Goal: Communication & Community: Answer question/provide support

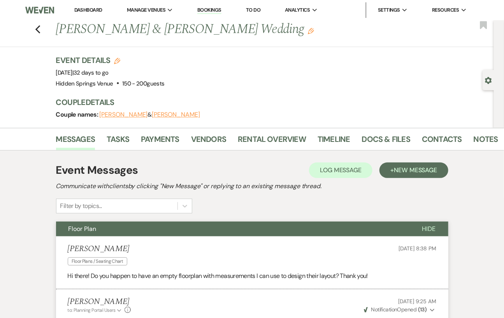
click at [86, 9] on link "Dashboard" at bounding box center [88, 10] width 28 height 7
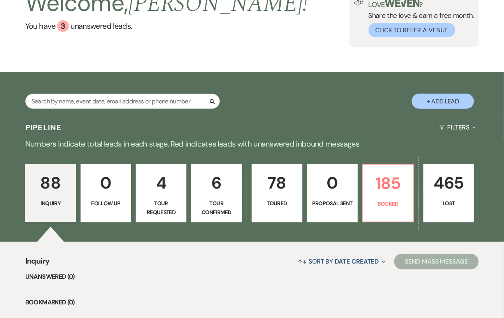
scroll to position [83, 0]
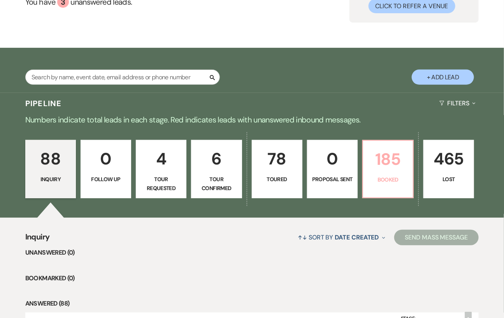
click at [387, 184] on p "Booked" at bounding box center [388, 180] width 40 height 9
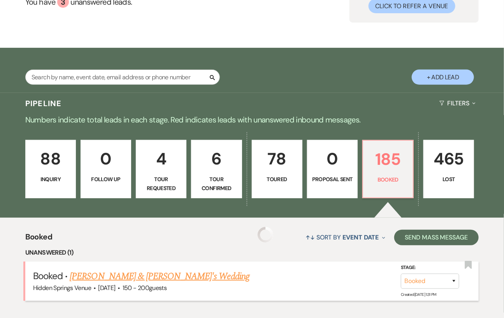
scroll to position [205, 0]
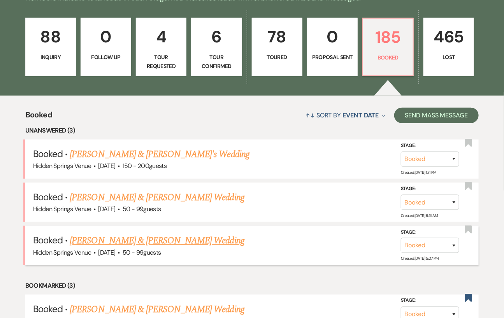
click at [190, 234] on link "[PERSON_NAME] & [PERSON_NAME] Wedding" at bounding box center [157, 241] width 174 height 14
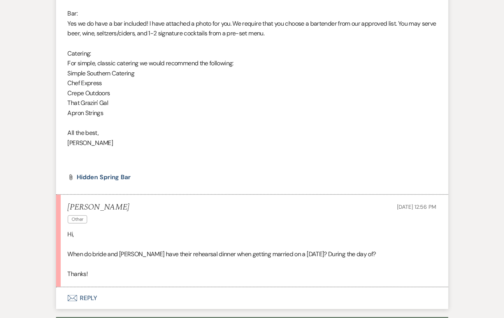
scroll to position [1216, 0]
click at [108, 287] on button "Envelope Reply" at bounding box center [252, 298] width 392 height 22
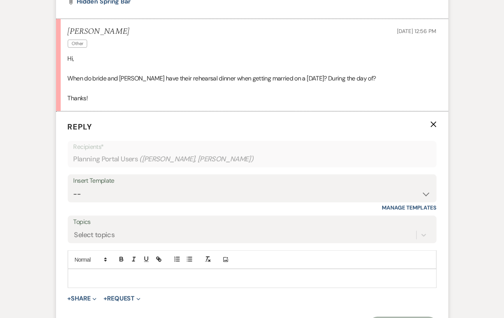
scroll to position [1394, 0]
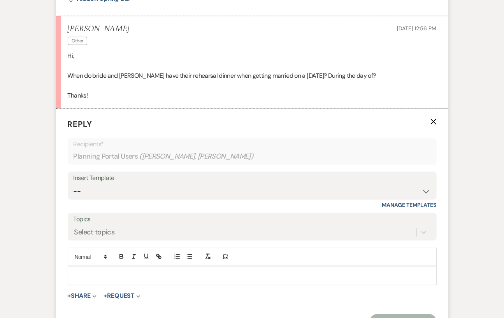
click at [100, 272] on p at bounding box center [252, 276] width 356 height 9
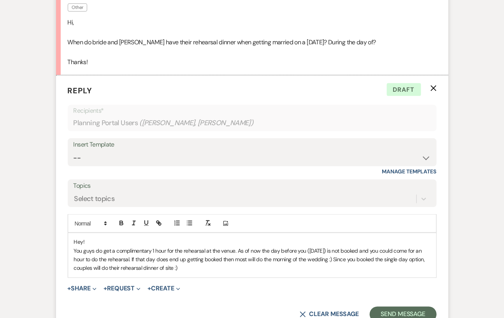
scroll to position [1431, 0]
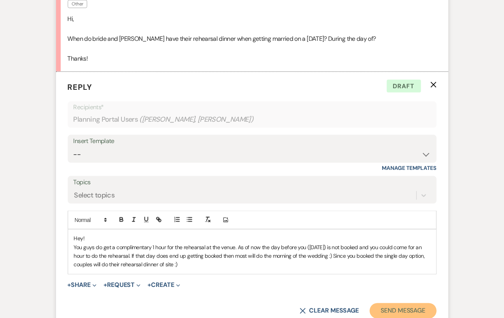
click at [397, 304] on button "Send Message" at bounding box center [403, 312] width 67 height 16
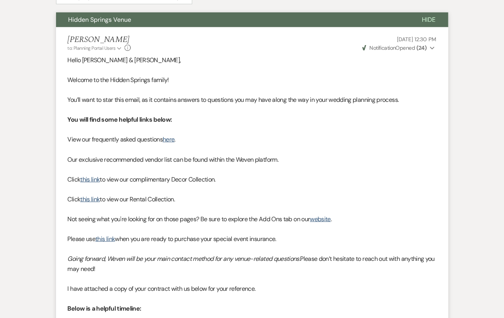
scroll to position [5, 0]
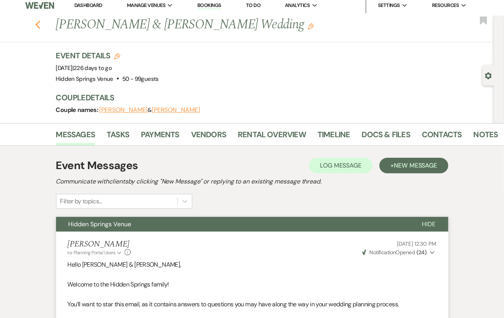
click at [41, 25] on icon "Previous" at bounding box center [38, 24] width 6 height 9
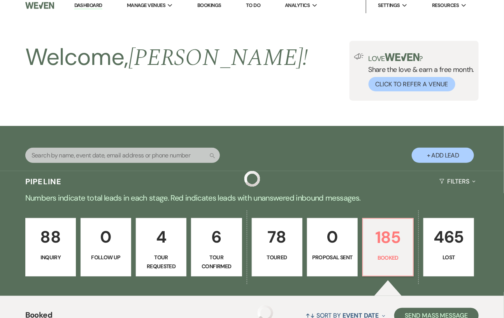
scroll to position [205, 0]
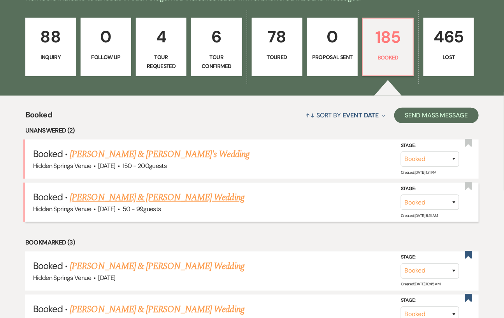
click at [165, 194] on link "[PERSON_NAME] & [PERSON_NAME] Wedding" at bounding box center [157, 198] width 174 height 14
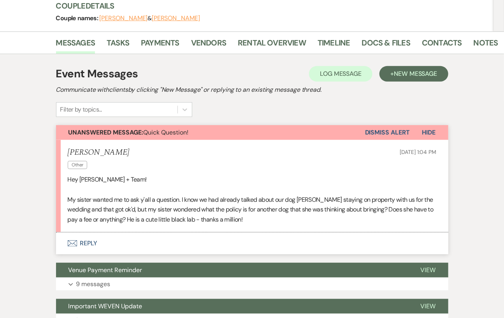
scroll to position [97, 0]
click at [227, 246] on button "Envelope Reply" at bounding box center [252, 244] width 392 height 22
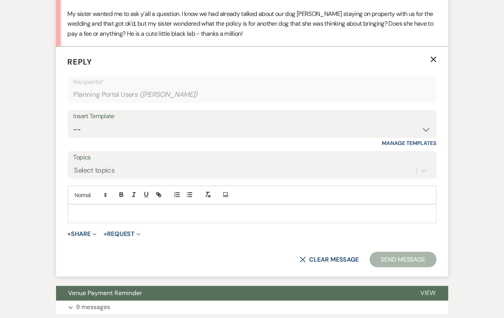
scroll to position [285, 0]
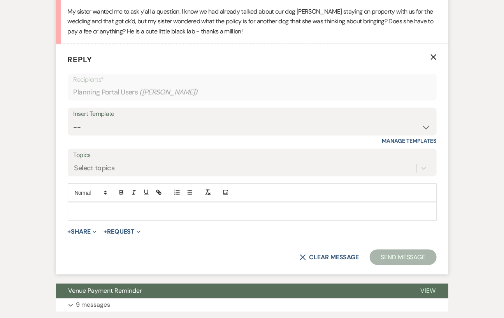
click at [104, 211] on p at bounding box center [252, 211] width 356 height 9
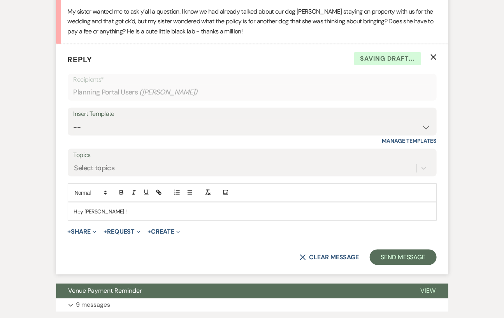
click at [92, 209] on p "Hey [PERSON_NAME] !" at bounding box center [252, 211] width 356 height 9
click at [122, 211] on p "Hey [PERSON_NAME] !" at bounding box center [252, 211] width 356 height 9
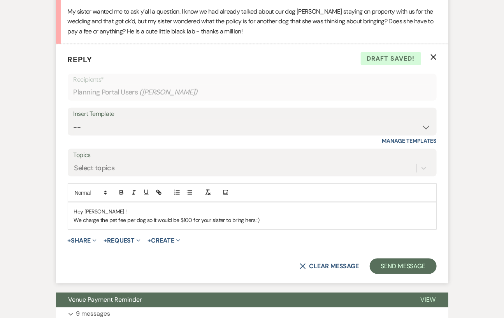
click at [144, 219] on p "We charge the pet fee per dog so it would be $100 for your sister to bring hers…" at bounding box center [252, 220] width 356 height 9
click at [284, 224] on div "Hey [PERSON_NAME] ! We charge the pet fee per dog, so it would be $100 for your…" at bounding box center [252, 216] width 368 height 27
click at [387, 266] on button "Send Message" at bounding box center [403, 267] width 67 height 16
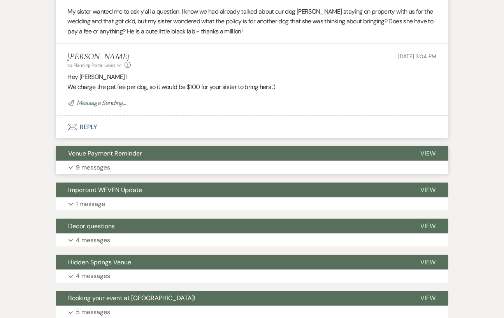
scroll to position [0, 0]
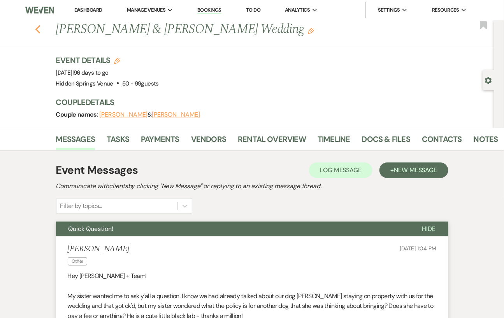
click at [40, 27] on use "button" at bounding box center [37, 29] width 5 height 9
